Goal: Transaction & Acquisition: Purchase product/service

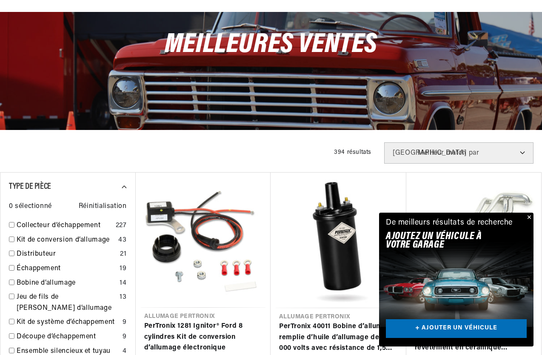
scroll to position [304, 0]
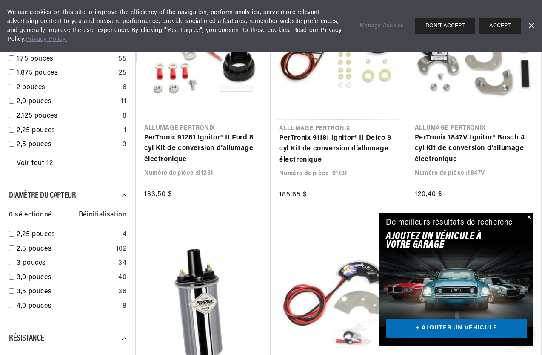
scroll to position [1320, 0]
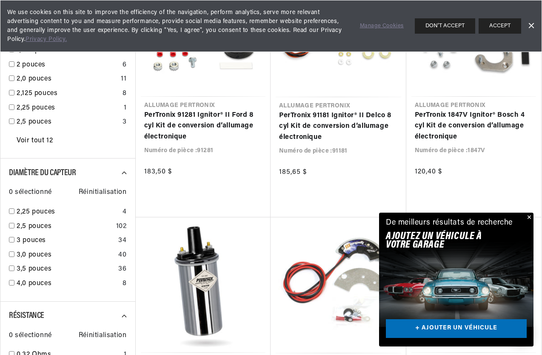
click at [530, 217] on button "Fermer" at bounding box center [529, 217] width 10 height 10
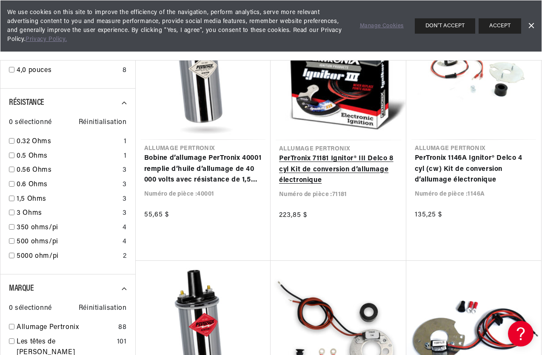
scroll to position [1490, 0]
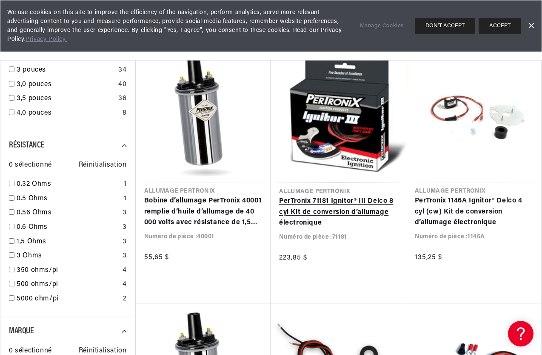
click at [320, 212] on link "PerTronix 71181 Ignitor® III Delco 8 cyl Kit de conversion d’allumage électroni…" at bounding box center [338, 212] width 119 height 33
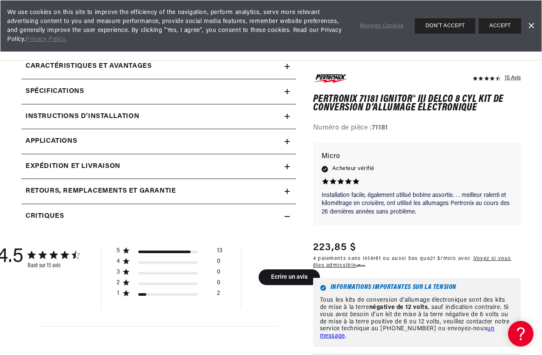
scroll to position [298, 0]
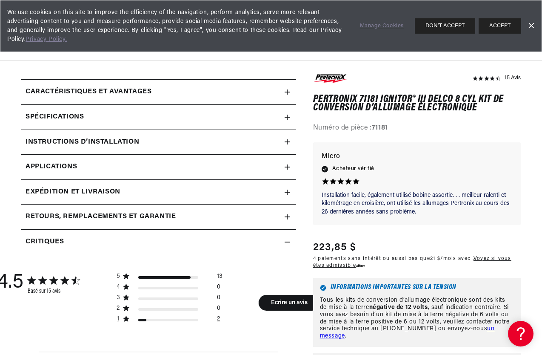
click at [138, 320] on div "1 étoile par 2 avis" at bounding box center [172, 321] width 69 height 9
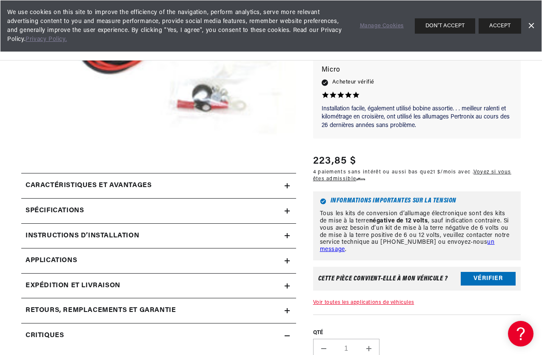
scroll to position [140, 0]
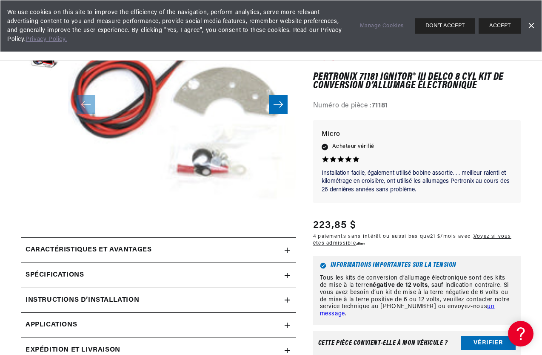
click at [125, 248] on h2 "Caractéristiques et avantages" at bounding box center [89, 249] width 126 height 11
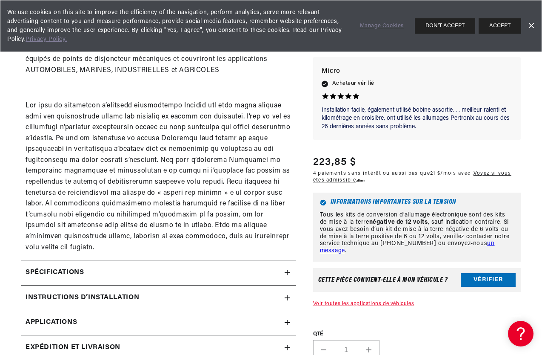
scroll to position [0, 44]
click at [480, 273] on button "Vérifier" at bounding box center [488, 280] width 55 height 14
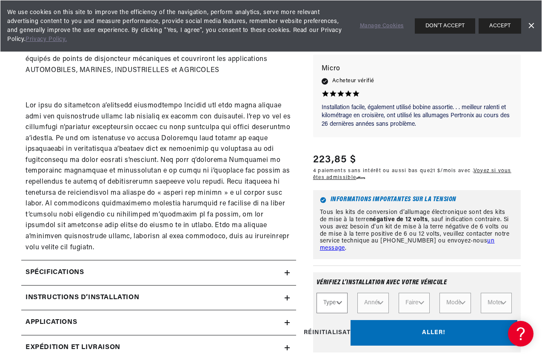
scroll to position [0, 466]
click at [339, 293] on select "Type de trajet Automobile Agricole Industriel Marin Motocyclette" at bounding box center [332, 302] width 31 height 20
select select "Automotive"
click at [317, 292] on select "Type de trajet Automobile Agricole Industriel Marin Motocyclette" at bounding box center [332, 302] width 31 height 20
select select "Automotive"
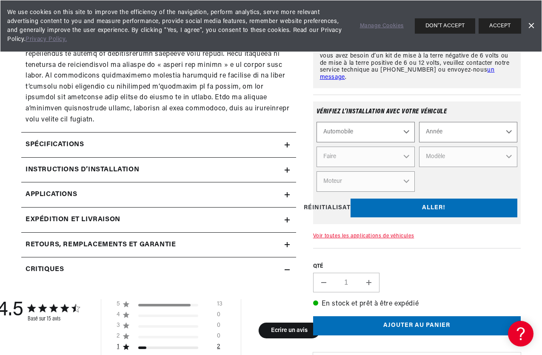
click at [507, 122] on select "Année 2022 2021 2020 2019 2018 2017 2016 2015 2014 2013 2012 2011 2010 2009 200…" at bounding box center [468, 132] width 98 height 20
select select "1966"
click at [419, 122] on select "Année 2022 2021 2020 2019 2018 2017 2016 2015 2014 2013 2012 2011 2010 2009 200…" at bounding box center [468, 132] width 98 height 20
select select "1966"
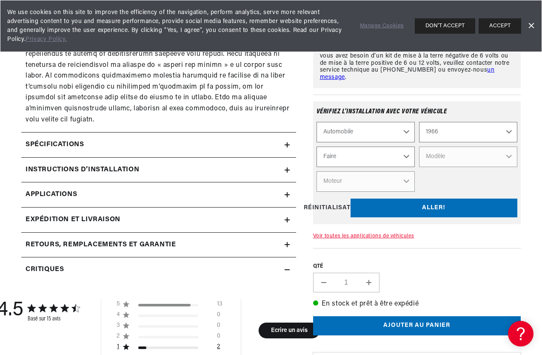
click at [407, 149] on select "Faire Alfa Romeo American Motors Aston Martin Austin Austin Healey Avanti Bentl…" at bounding box center [366, 156] width 98 height 20
select select "Ford"
click at [317, 146] on select "Faire Alfa Romeo American Motors Aston Martin Austin Austin Healey Avanti Bentl…" at bounding box center [366, 156] width 98 height 20
select select "Ford"
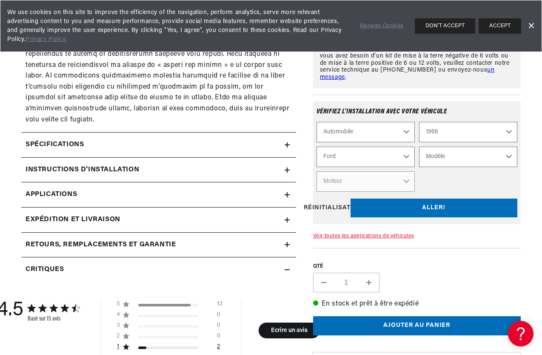
click at [510, 146] on select "Modèle Bronco Club Wagon Country Sedan Country Squire Custom Custom 500 Econoli…" at bounding box center [468, 156] width 98 height 20
select select "Mustang"
click at [419, 146] on select "Modèle Bronco Club Wagon Country Sedan Country Squire Custom Custom 500 Econoli…" at bounding box center [468, 156] width 98 height 20
select select "Mustang"
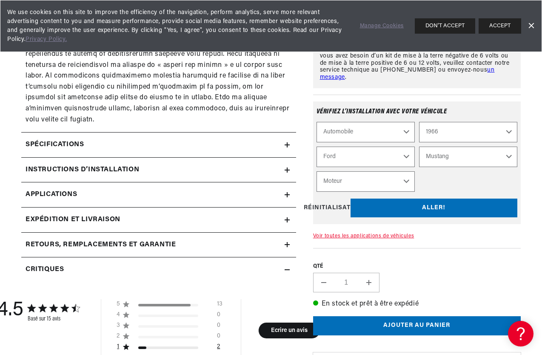
click at [407, 171] on select "Moteur 4.1L 4.3L 170cid / 2.8L 200cid / 3.3L 289cid / 4.7L 302cid / 5.0L 351W 3…" at bounding box center [366, 181] width 98 height 20
select select "289cid-4.7L"
click at [317, 171] on select "Moteur 4.1L 4.3L 170cid / 2.8L 200cid / 3.3L 289cid / 4.7L 302cid / 5.0L 351W 3…" at bounding box center [366, 181] width 98 height 20
select select "Moteur"
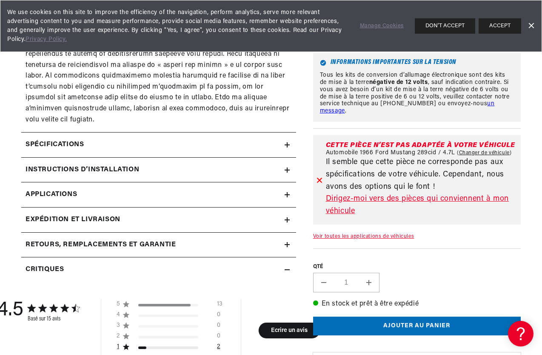
click at [408, 193] on link "Dirigez-moi vers des pièces qui conviennent à mon véhicule" at bounding box center [422, 205] width 192 height 25
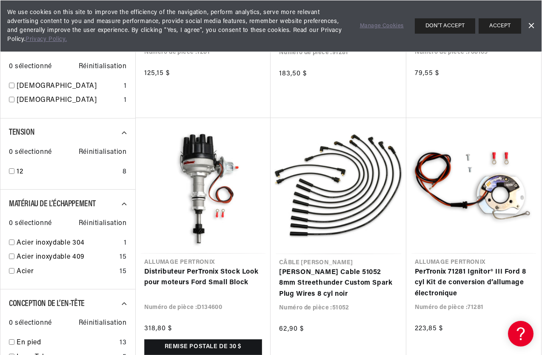
scroll to position [0, 466]
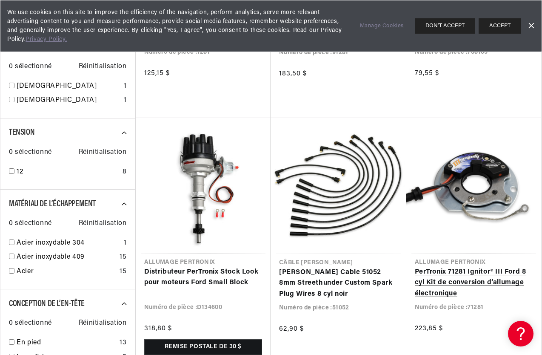
click at [449, 268] on link "PerTronix 71281 Ignitor® III Ford 8 cyl Kit de conversion d’allumage électroniq…" at bounding box center [474, 282] width 118 height 33
